Goal: Find specific page/section

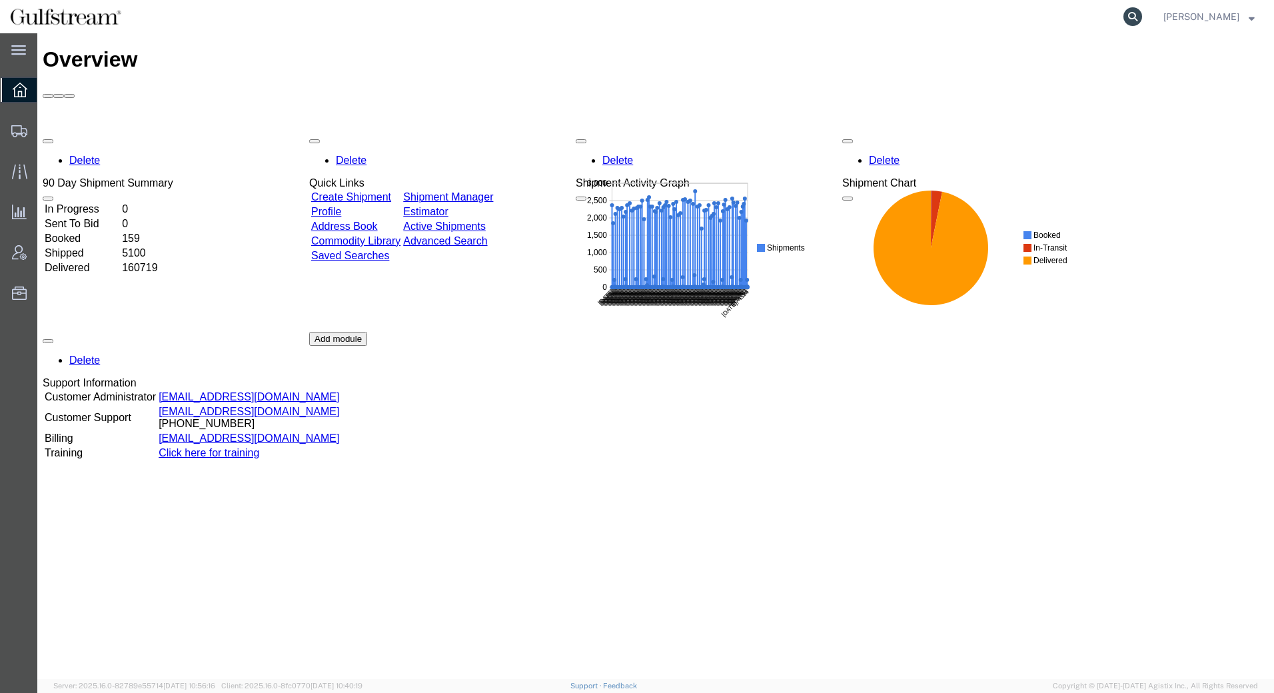
click at [1135, 17] on icon at bounding box center [1132, 16] width 19 height 19
paste input "PN 1159SCF552-5"
type input "PN 1159SCF552-5"
